Goal: Check status: Check status

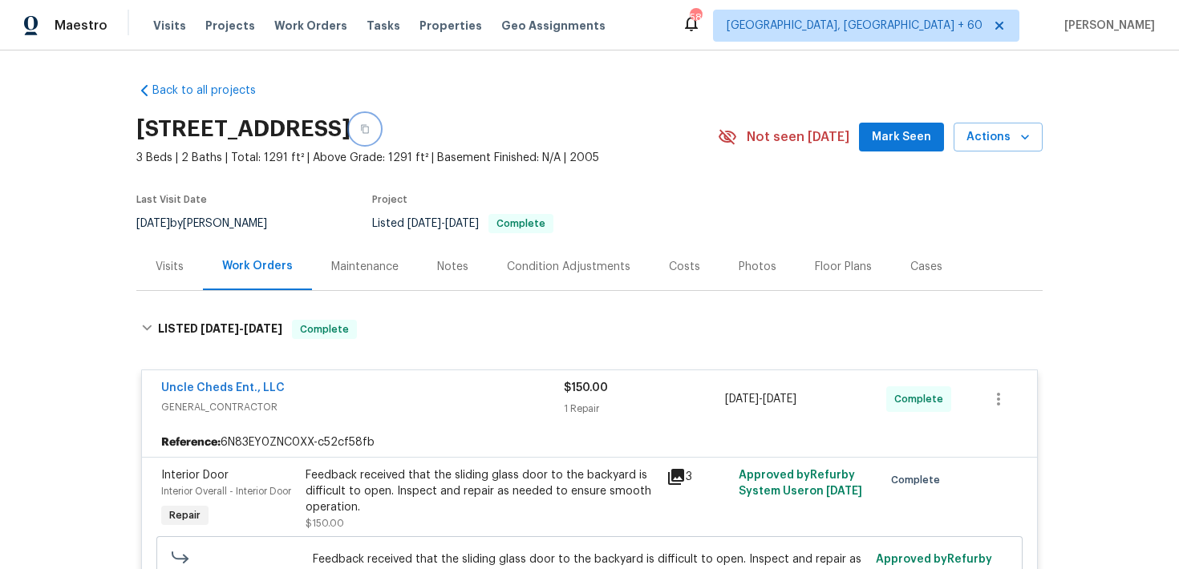
click at [370, 133] on icon "button" at bounding box center [365, 129] width 10 height 10
click at [161, 22] on span "Visits" at bounding box center [169, 26] width 33 height 16
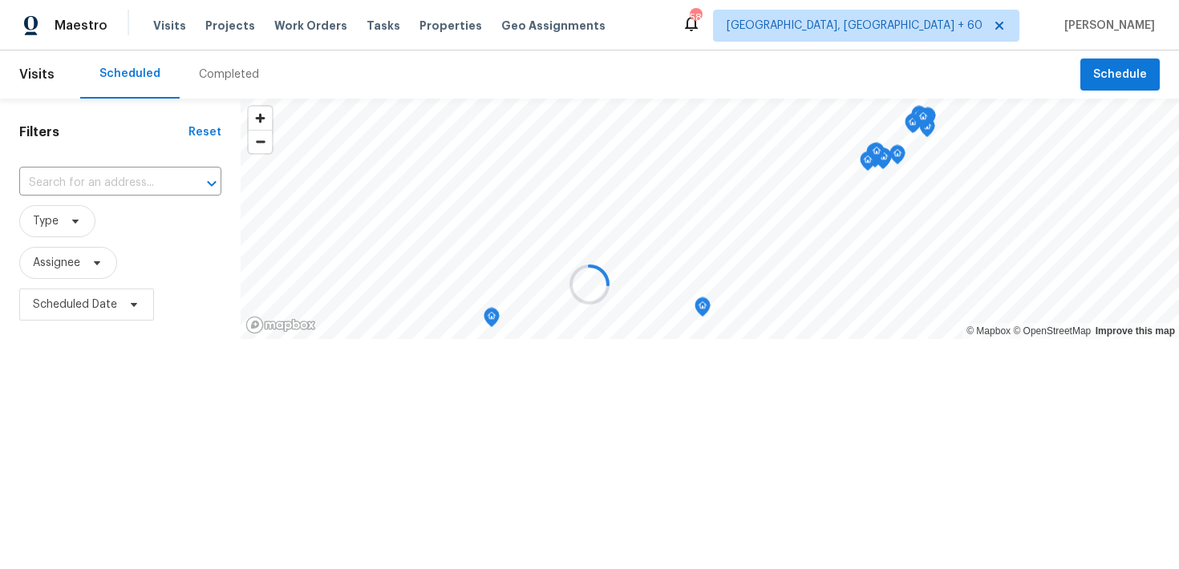
click at [202, 73] on div at bounding box center [589, 284] width 1179 height 569
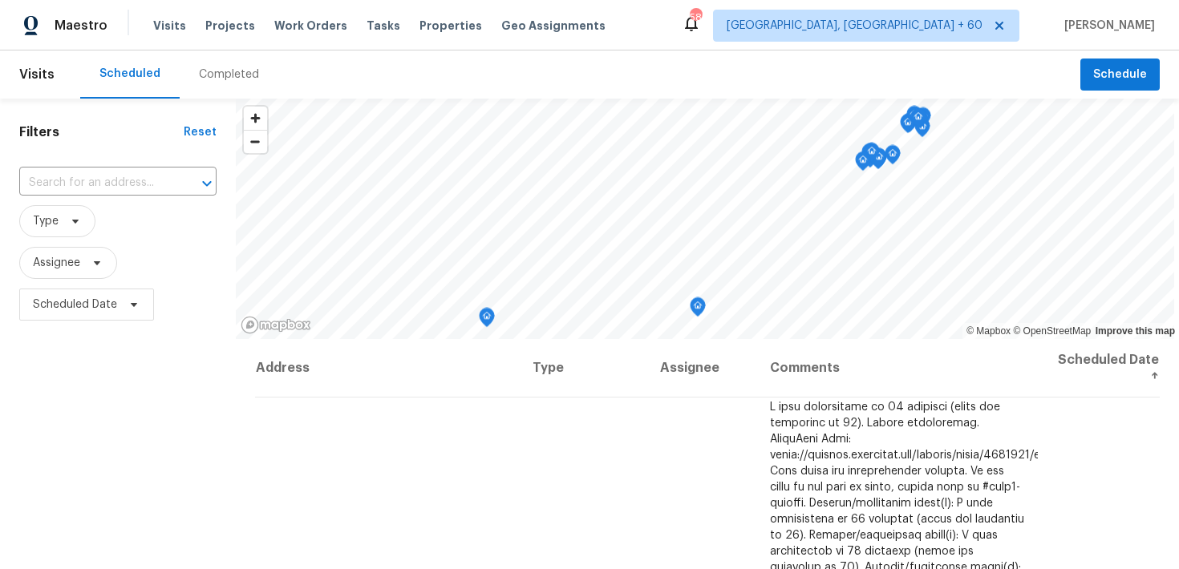
click at [241, 73] on div "Completed" at bounding box center [229, 75] width 60 height 16
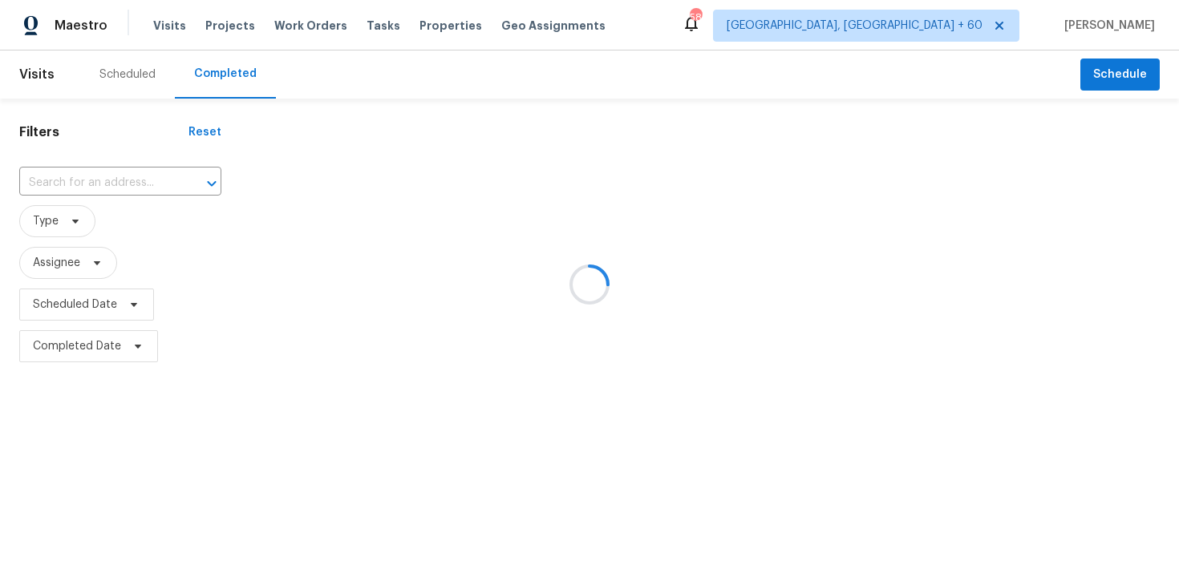
click at [86, 173] on div at bounding box center [589, 284] width 1179 height 569
click at [65, 182] on div at bounding box center [589, 284] width 1179 height 569
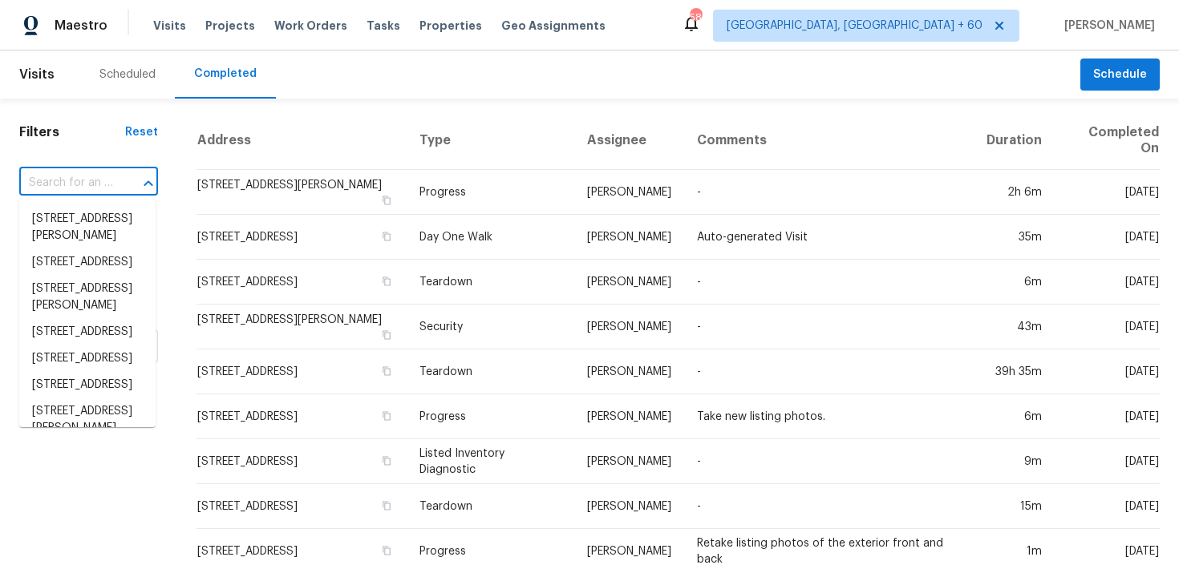
click at [65, 182] on input "text" at bounding box center [66, 183] width 94 height 25
paste input "[STREET_ADDRESS][PERSON_NAME]"
type input "[STREET_ADDRESS][PERSON_NAME]"
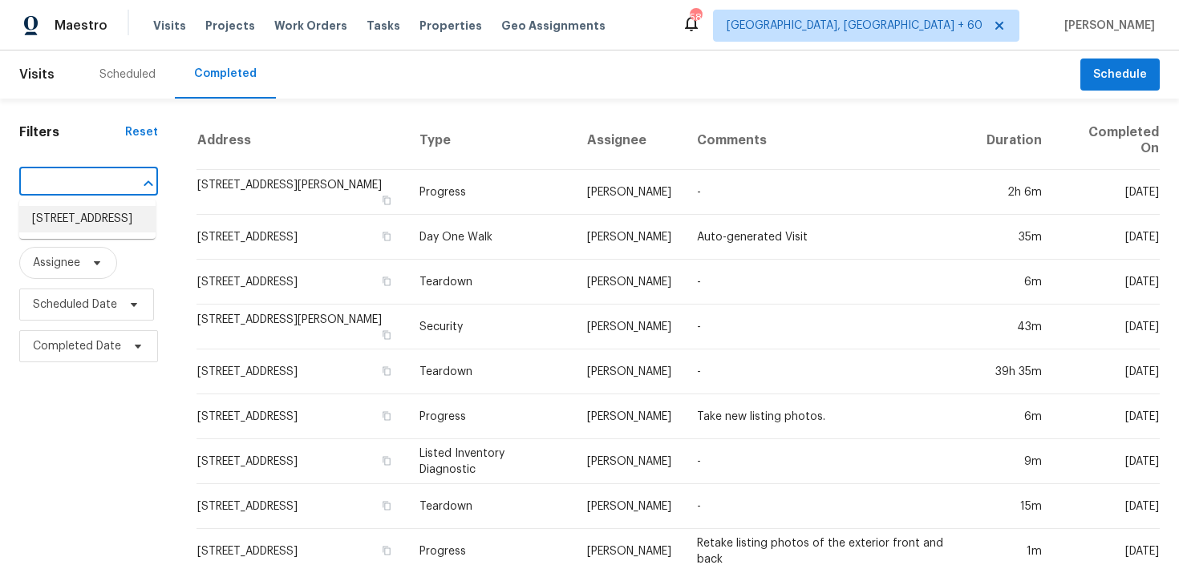
click at [56, 222] on li "[STREET_ADDRESS]" at bounding box center [87, 219] width 136 height 26
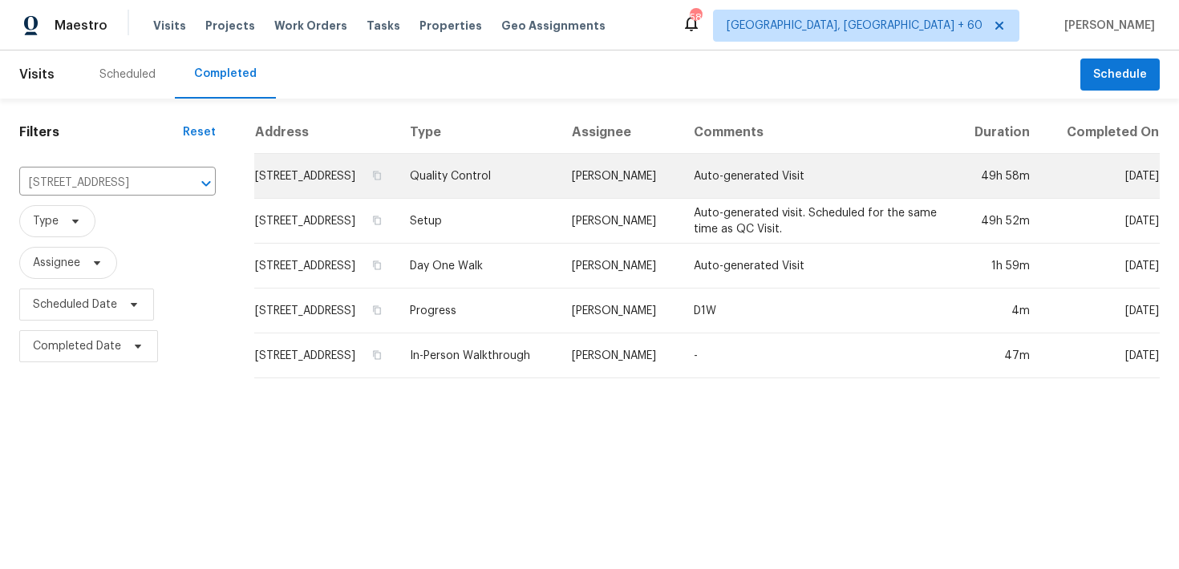
click at [510, 194] on td "Quality Control" at bounding box center [478, 176] width 162 height 45
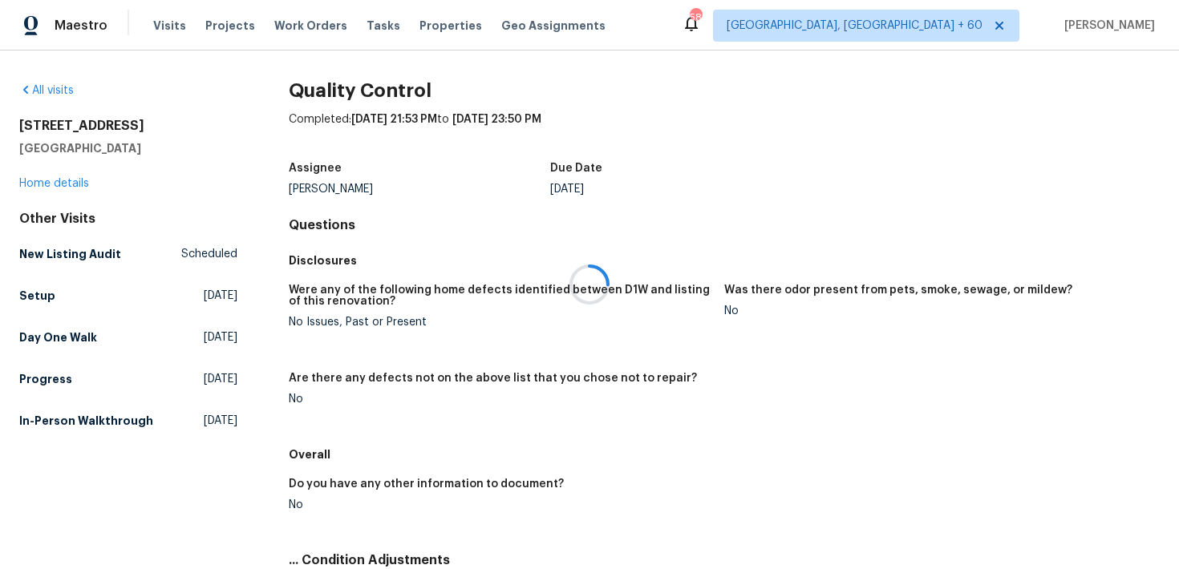
click at [56, 185] on div at bounding box center [589, 284] width 1179 height 569
click at [45, 182] on div at bounding box center [589, 284] width 1179 height 569
click at [38, 172] on div "21735 Sierra Long Dr Richmond, TX 77407 Home details" at bounding box center [128, 155] width 218 height 74
click at [38, 189] on div "21735 Sierra Long Dr Richmond, TX 77407 Home details" at bounding box center [128, 155] width 218 height 74
click at [47, 183] on link "Home details" at bounding box center [54, 183] width 70 height 11
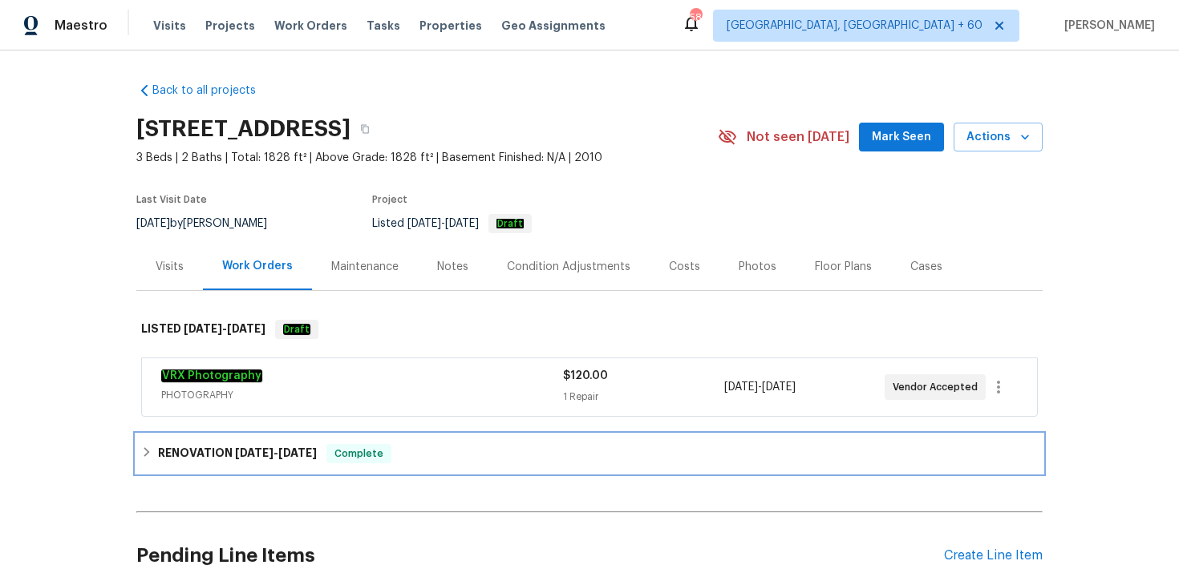
click at [431, 436] on div "RENOVATION 8/18/25 - 8/22/25 Complete" at bounding box center [589, 454] width 906 height 38
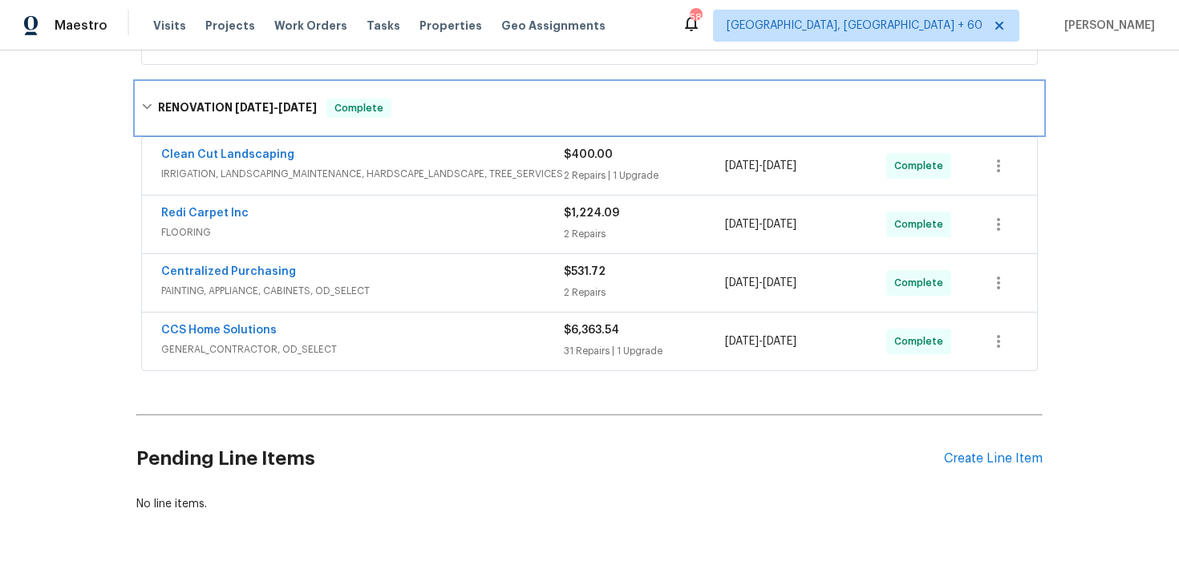
scroll to position [404, 0]
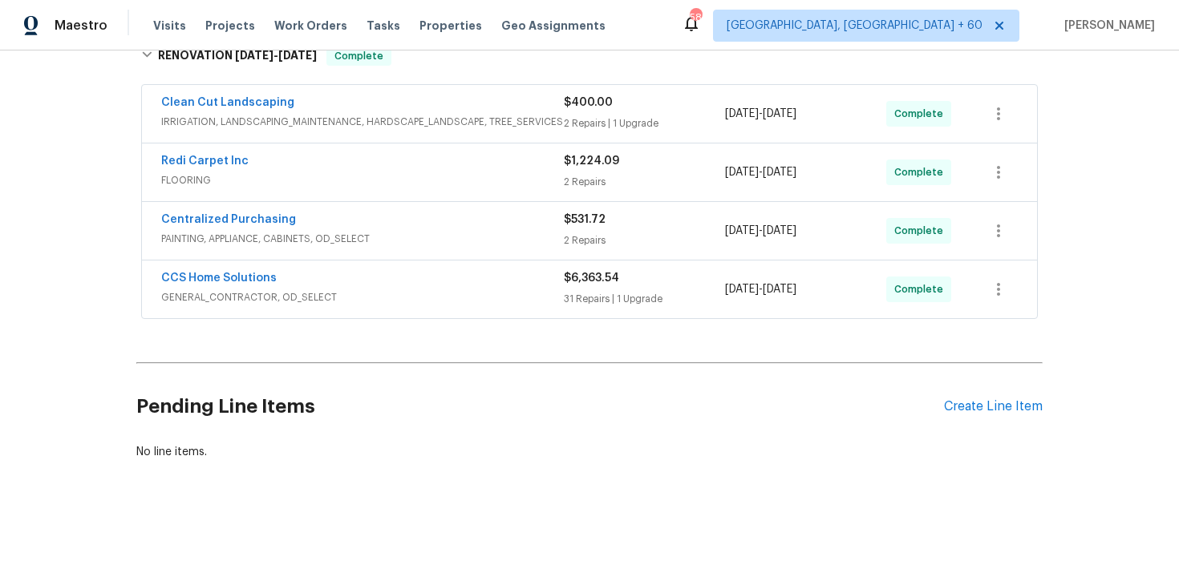
click at [588, 296] on div "31 Repairs | 1 Upgrade" at bounding box center [644, 299] width 161 height 16
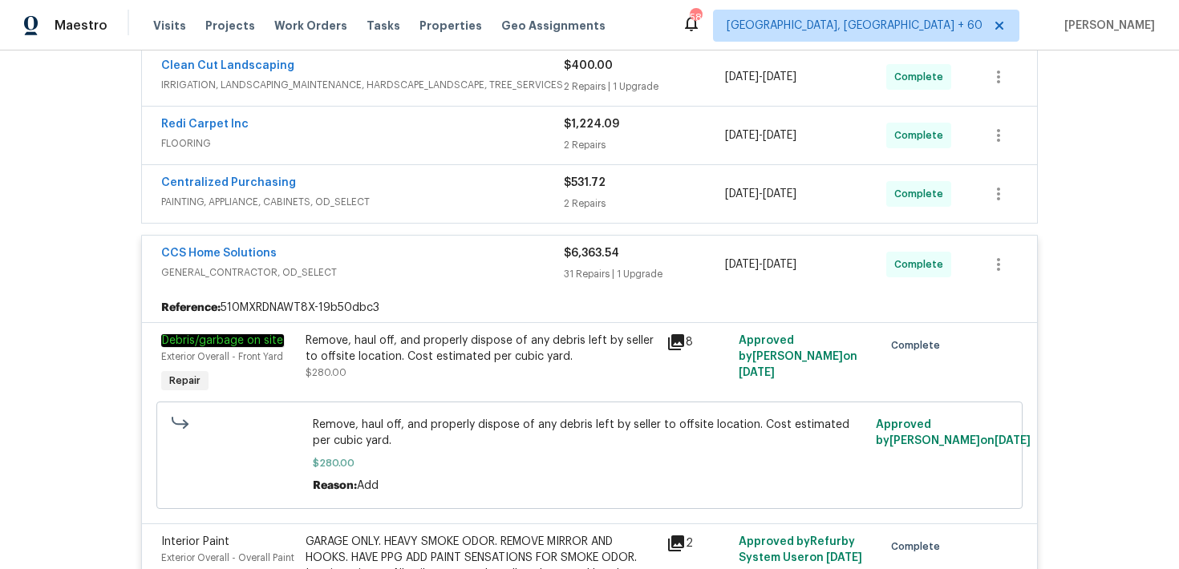
scroll to position [425, 0]
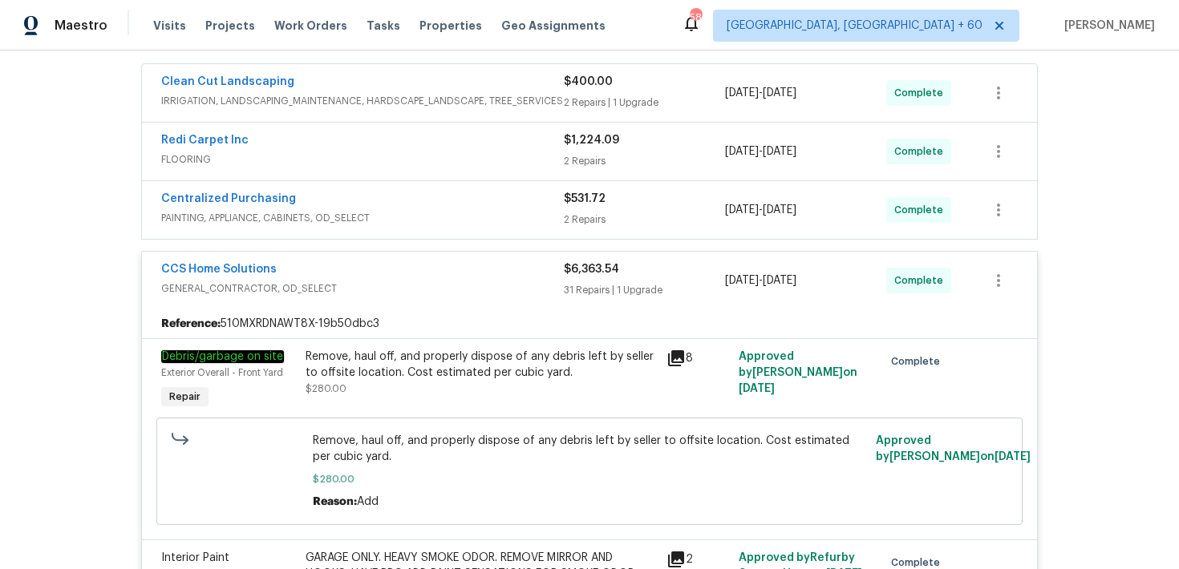
click at [571, 213] on div "2 Repairs" at bounding box center [644, 220] width 161 height 16
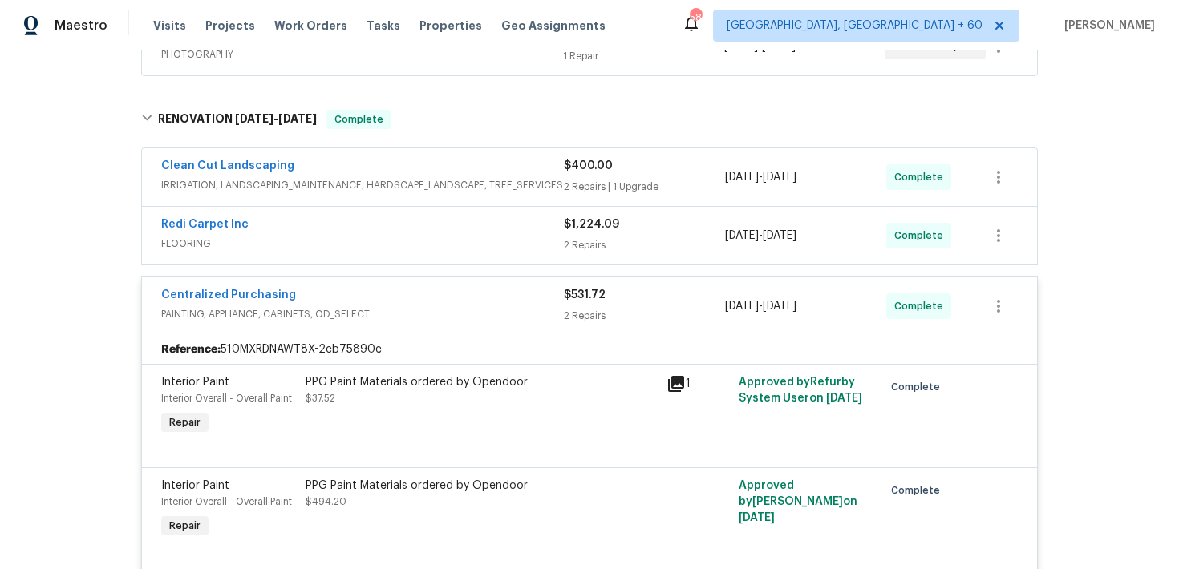
scroll to position [326, 0]
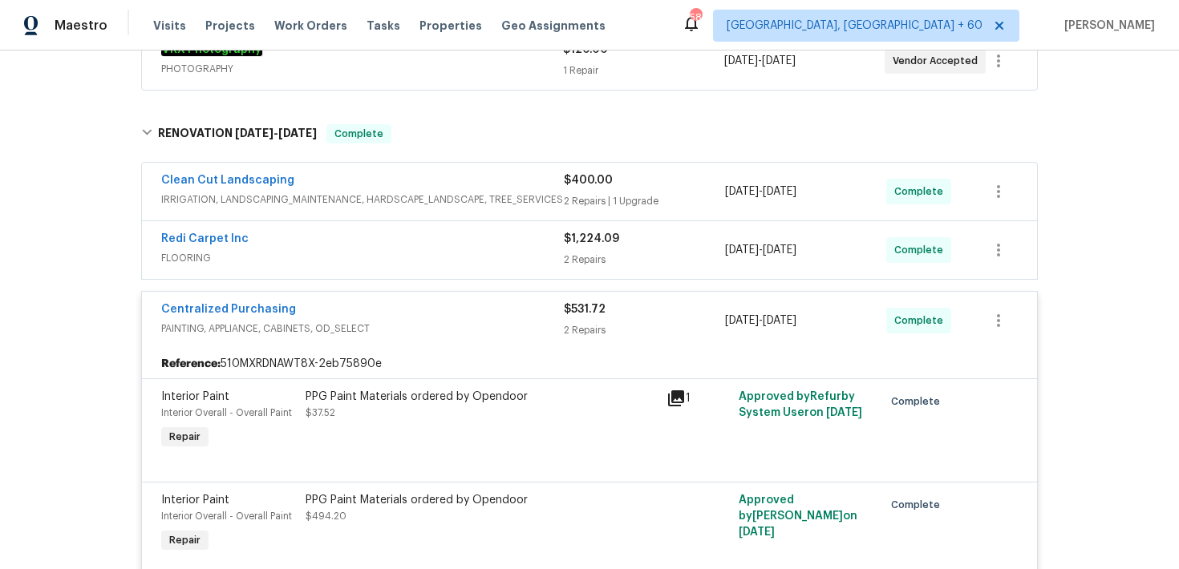
click at [577, 253] on div "2 Repairs" at bounding box center [644, 260] width 161 height 16
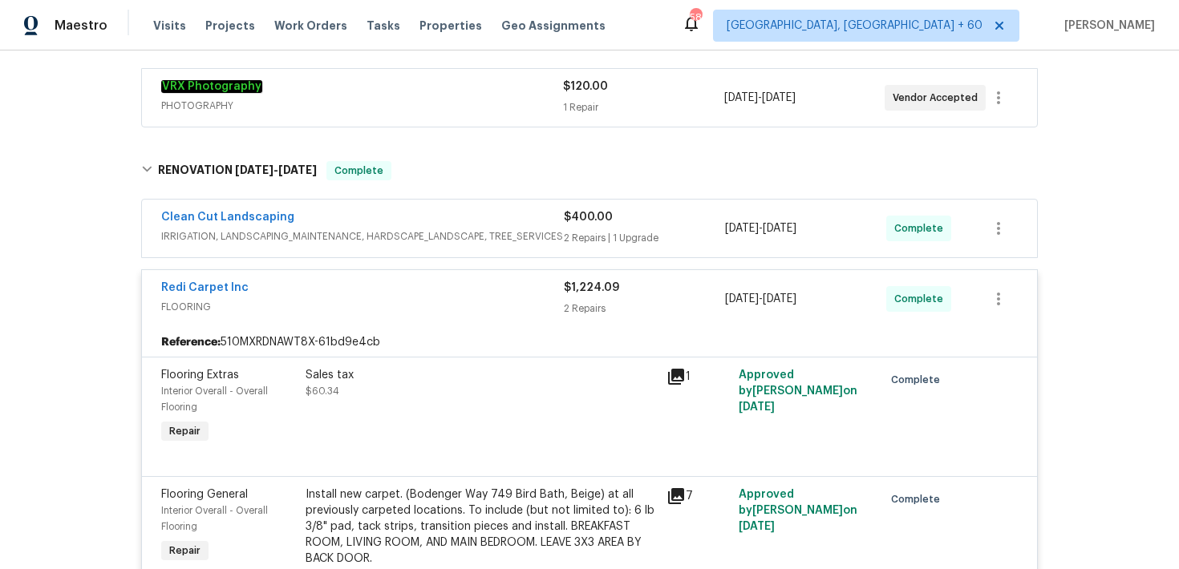
scroll to position [280, 0]
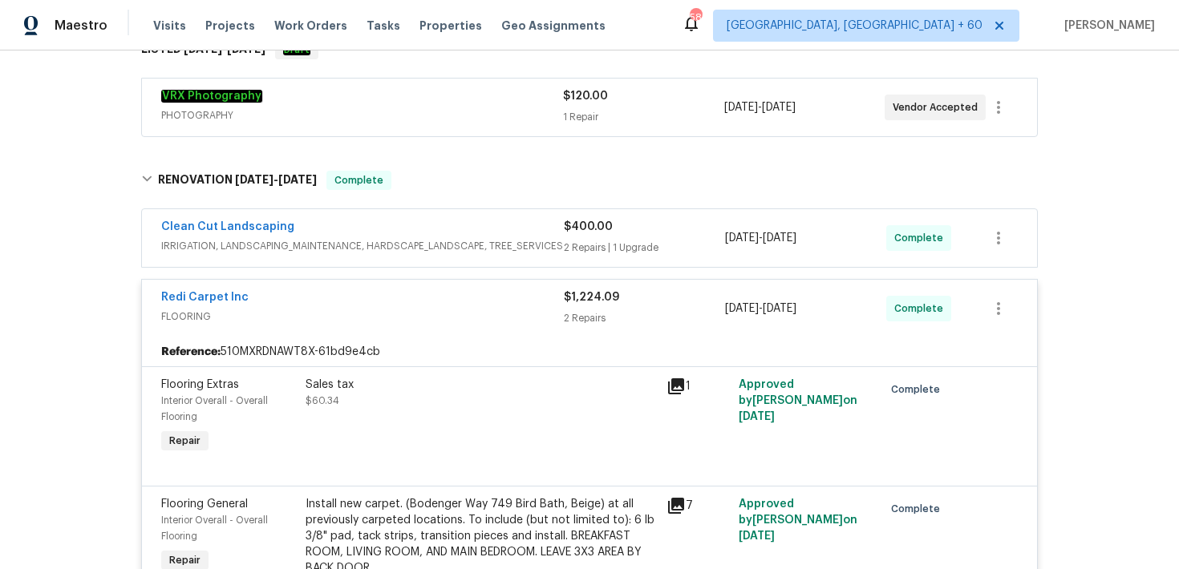
click at [585, 233] on div "$400.00" at bounding box center [644, 227] width 161 height 16
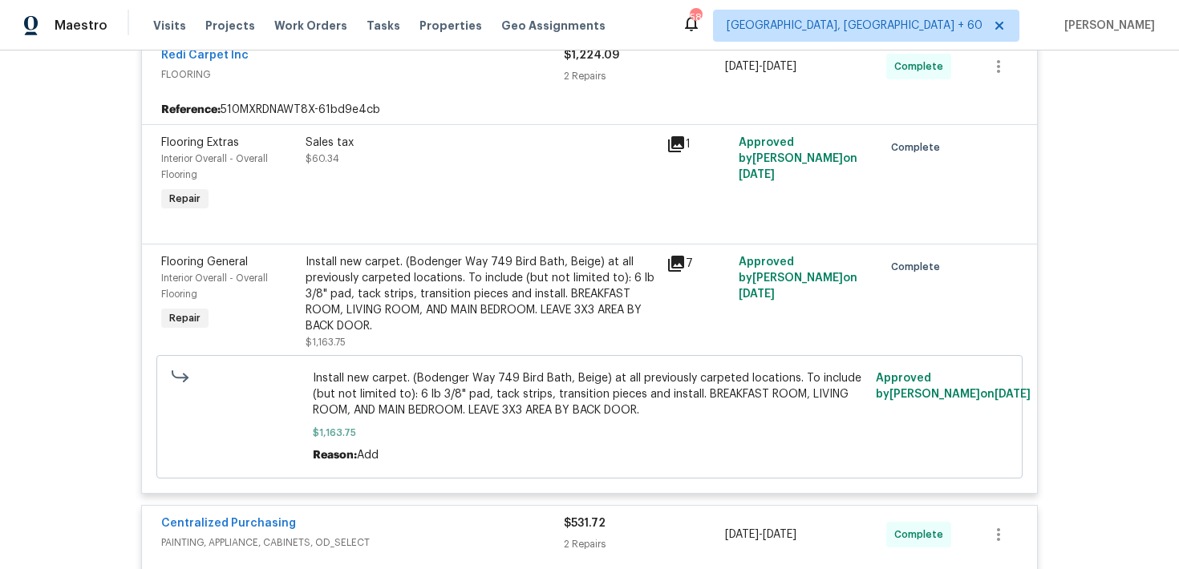
scroll to position [1146, 0]
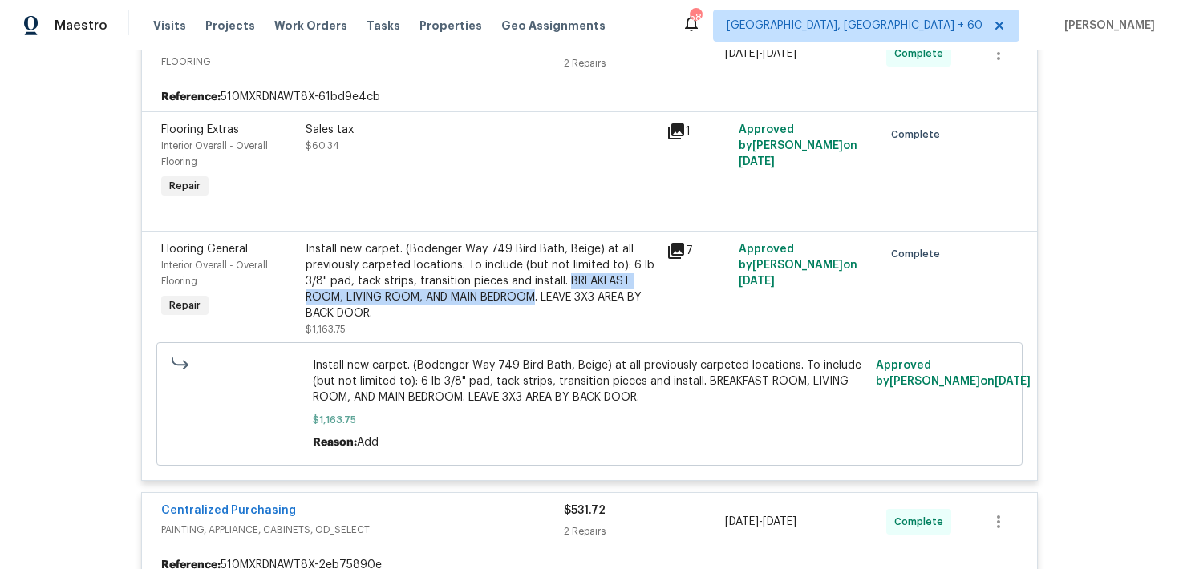
drag, startPoint x: 565, startPoint y: 282, endPoint x: 540, endPoint y: 305, distance: 34.6
click at [540, 305] on div "Install new carpet. (Bodenger Way 749 Bird Bath, Beige) at all previously carpe…" at bounding box center [481, 281] width 351 height 80
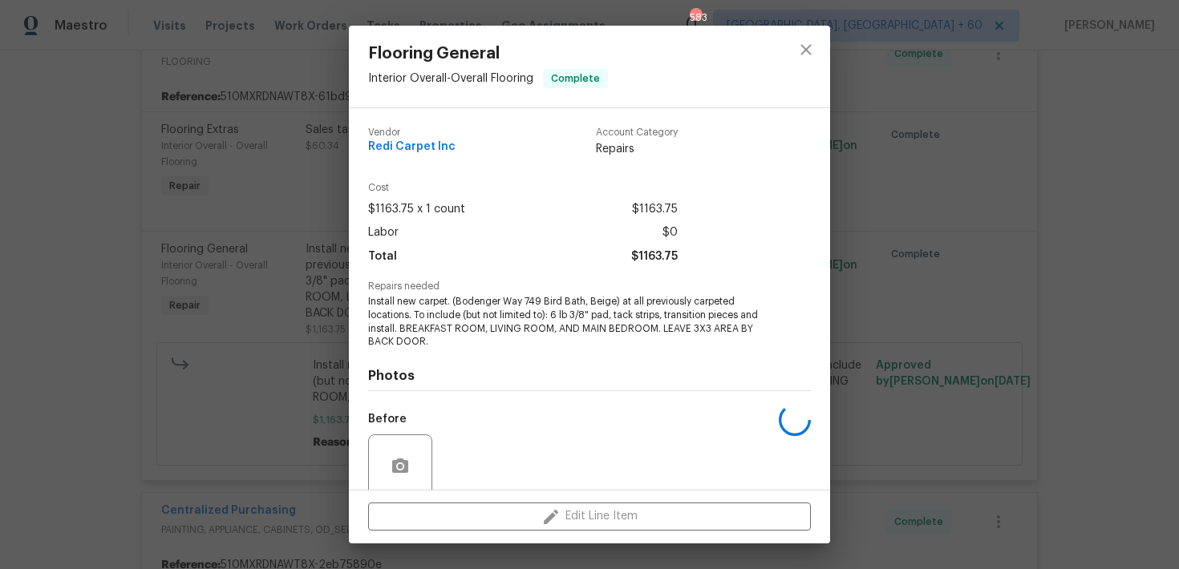
click at [541, 310] on span "Install new carpet. (Bodenger Way 749 Bird Bath, Beige) at all previously carpe…" at bounding box center [567, 322] width 399 height 54
click at [798, 55] on icon "close" at bounding box center [805, 49] width 19 height 19
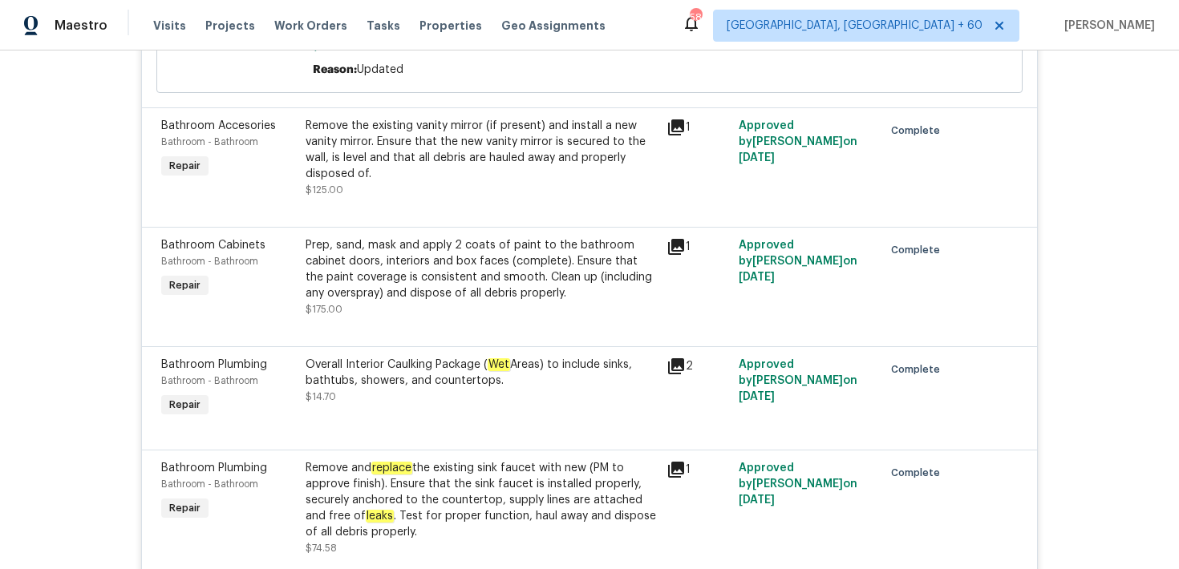
scroll to position [3568, 0]
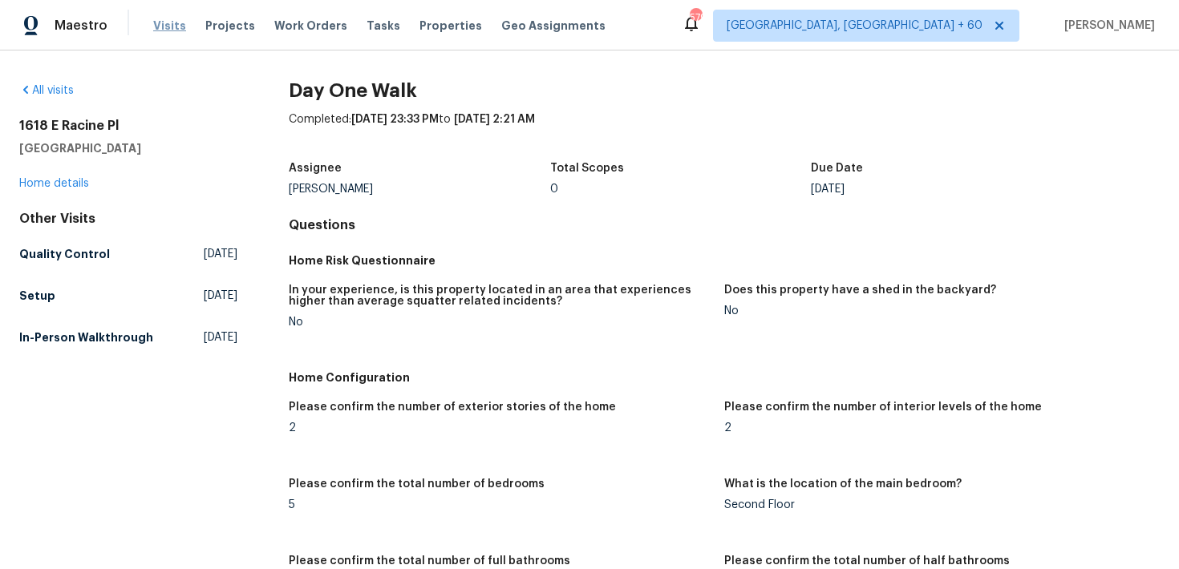
click at [167, 27] on span "Visits" at bounding box center [169, 26] width 33 height 16
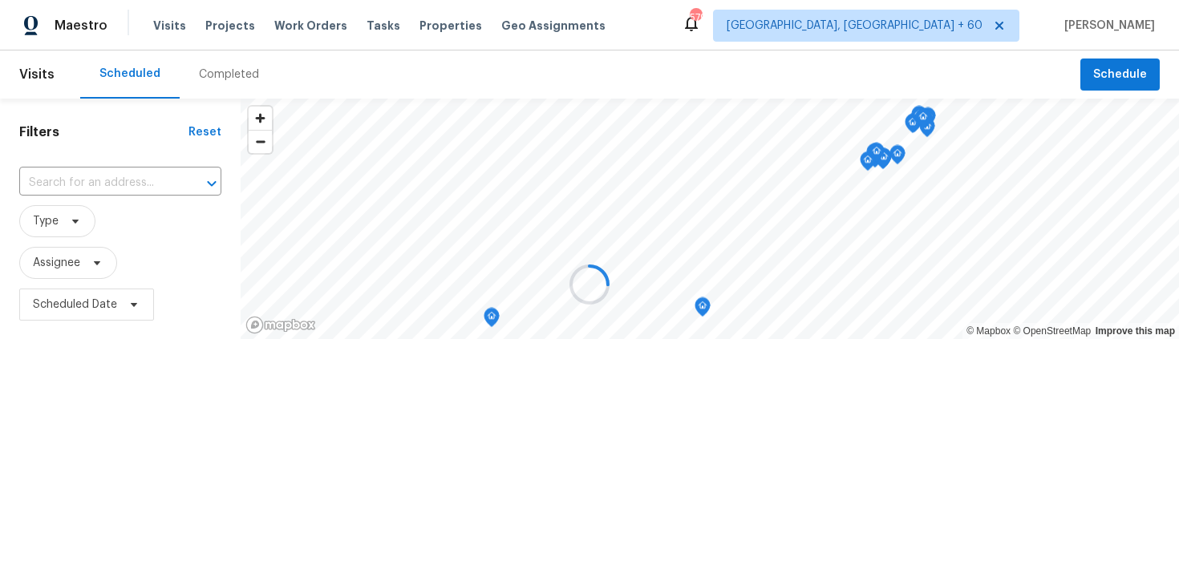
click at [217, 72] on div at bounding box center [589, 284] width 1179 height 569
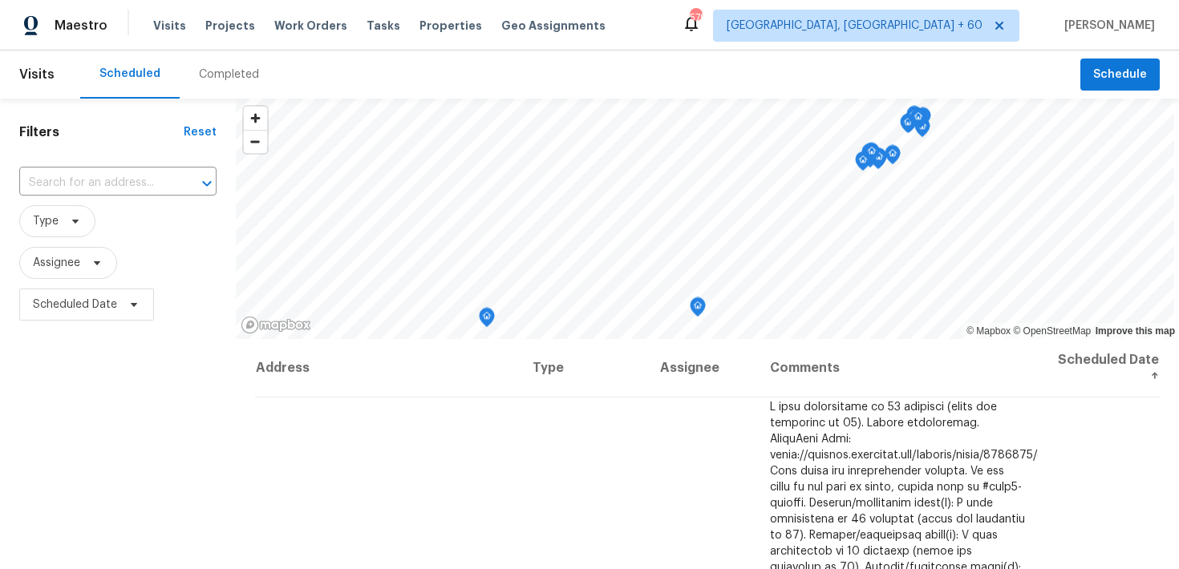
click at [217, 72] on div "Completed" at bounding box center [229, 75] width 60 height 16
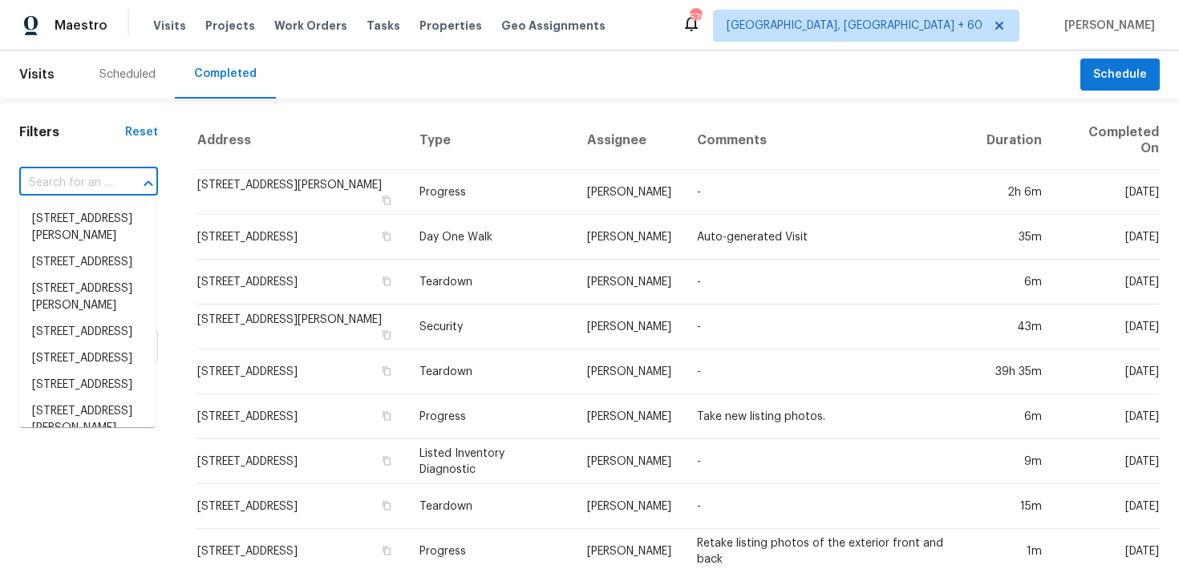
click at [59, 184] on input "text" at bounding box center [66, 183] width 94 height 25
paste input "[STREET_ADDRESS][PERSON_NAME]"
type input "[STREET_ADDRESS][PERSON_NAME]"
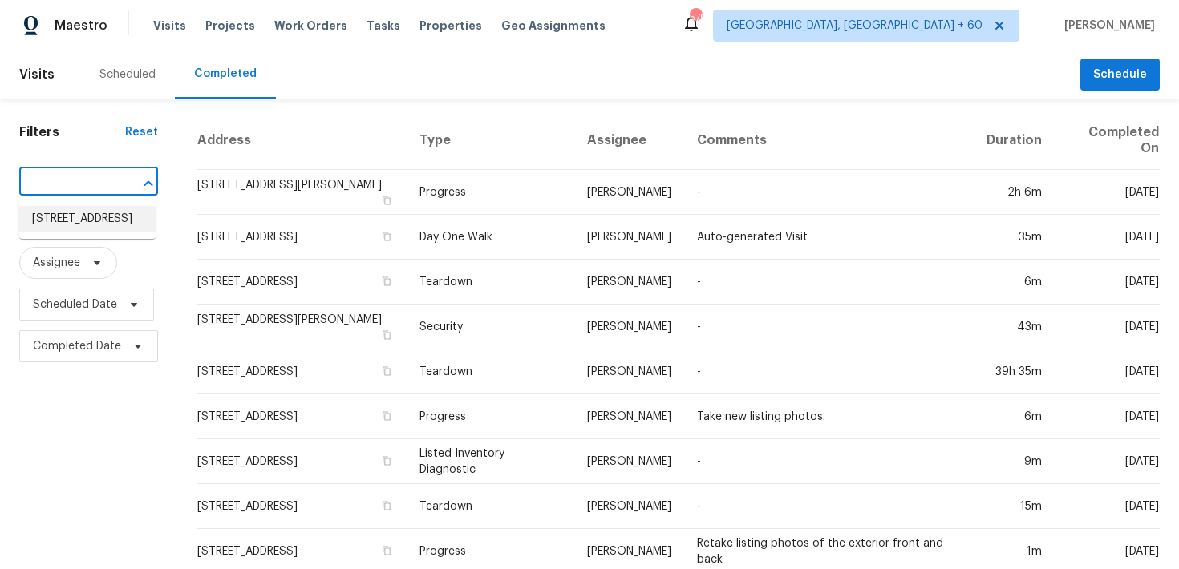
click at [60, 221] on li "[STREET_ADDRESS]" at bounding box center [87, 219] width 136 height 26
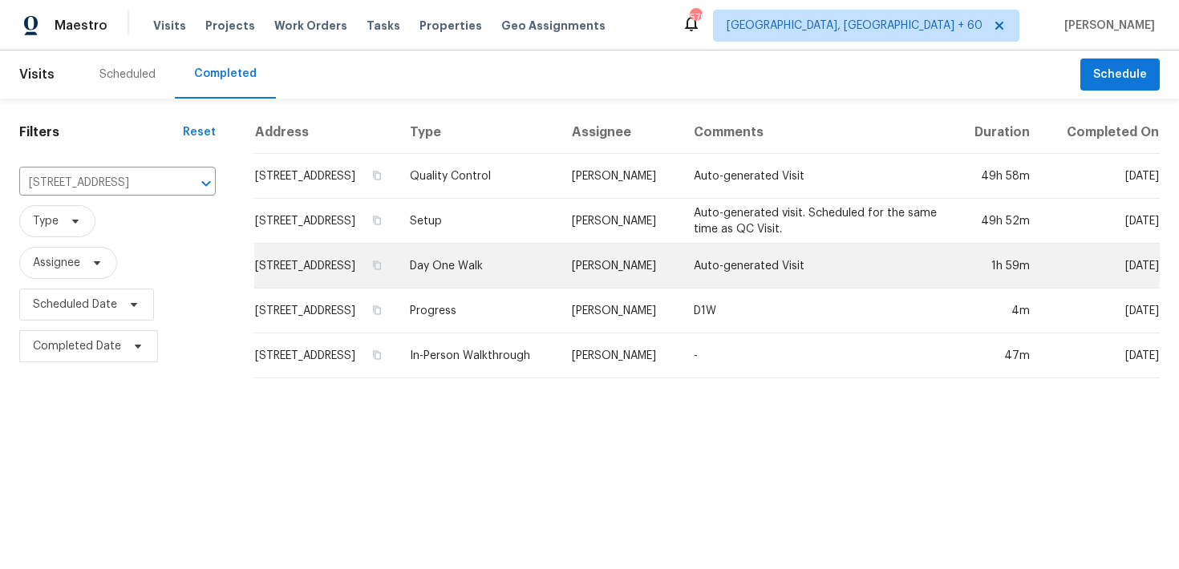
click at [519, 279] on td "Day One Walk" at bounding box center [478, 266] width 162 height 45
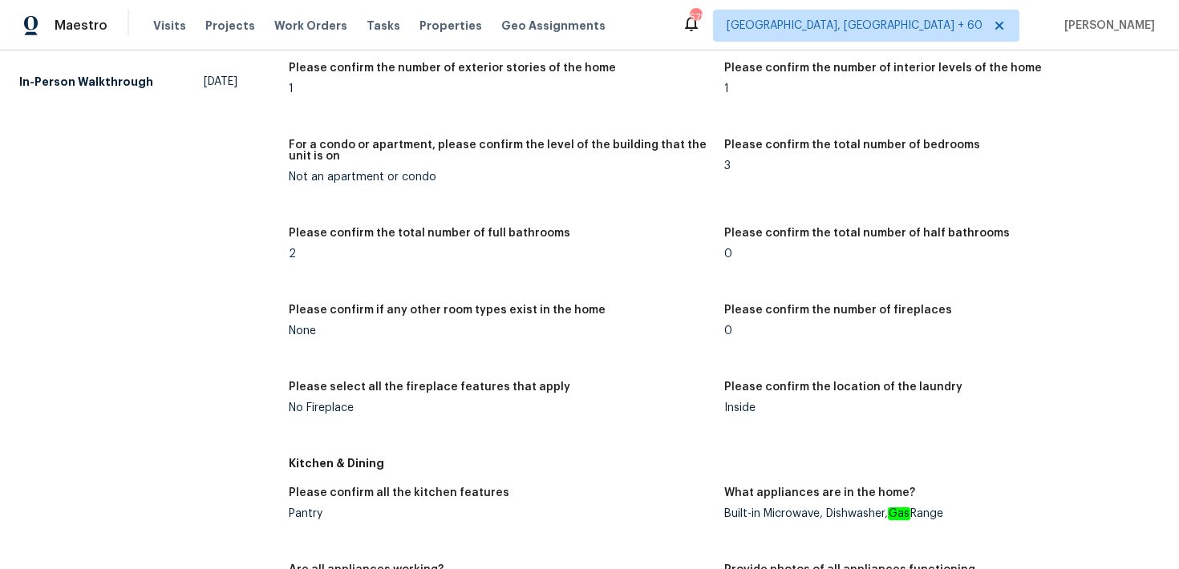
scroll to position [1437, 0]
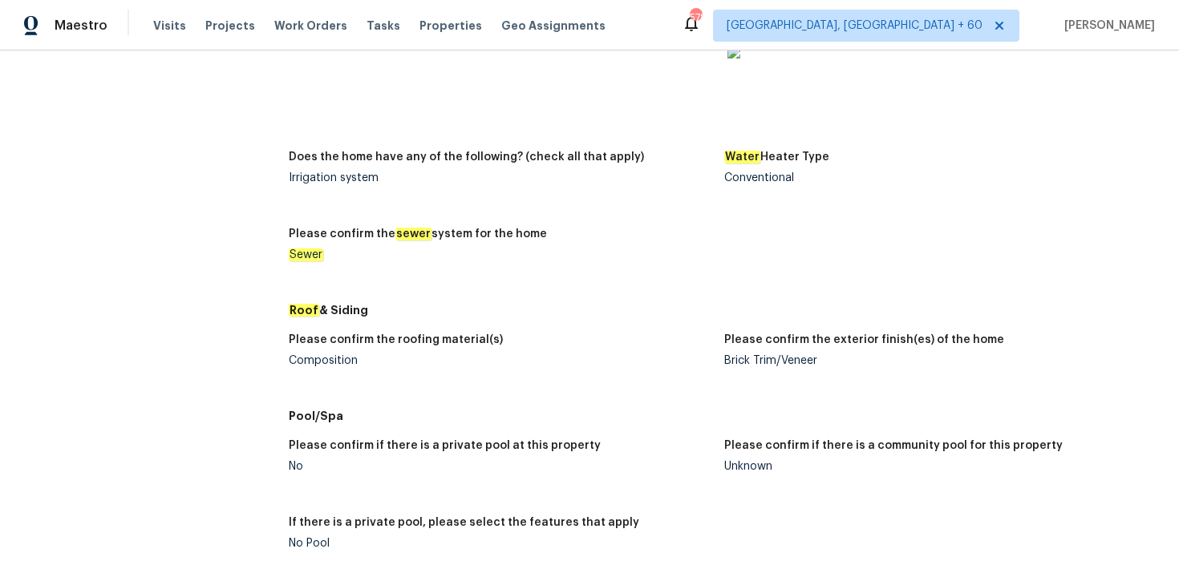
click at [302, 363] on div "Composition" at bounding box center [500, 360] width 423 height 11
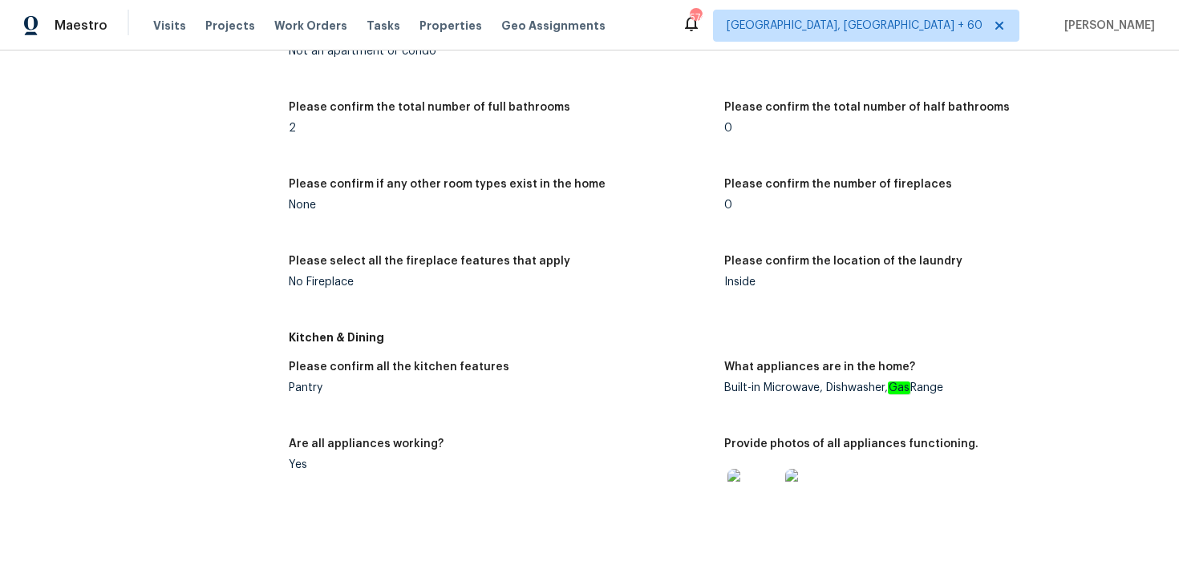
scroll to position [0, 0]
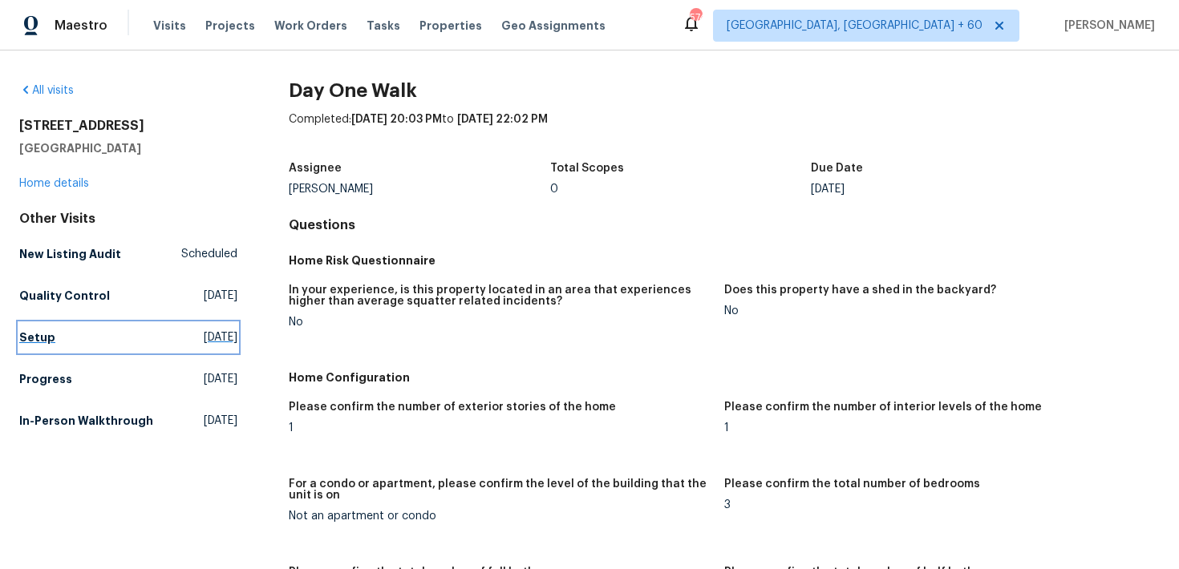
click at [42, 337] on h5 "Setup" at bounding box center [37, 338] width 36 height 16
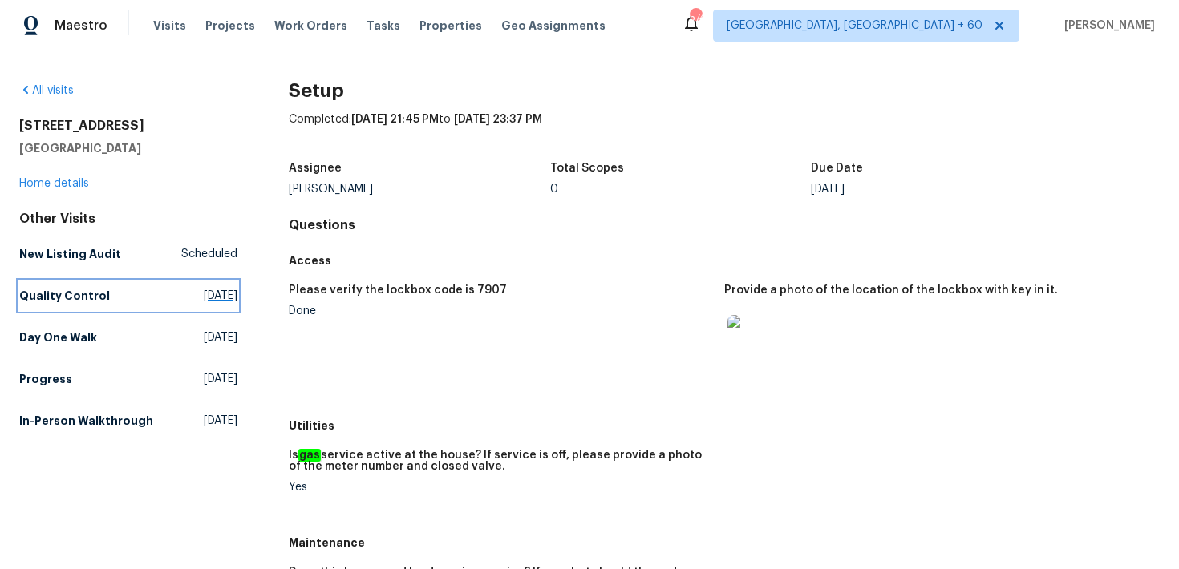
click at [82, 290] on h5 "Quality Control" at bounding box center [64, 296] width 91 height 16
